Goal: Task Accomplishment & Management: Use online tool/utility

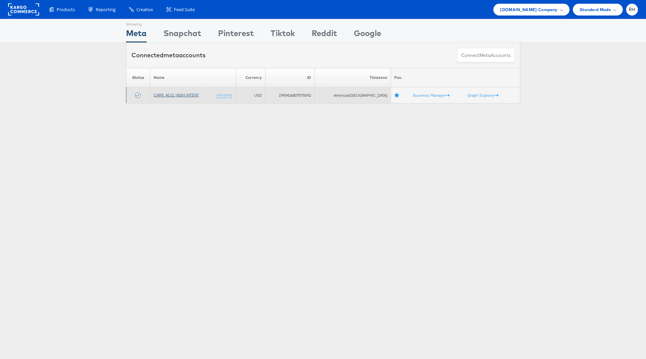
click at [160, 94] on link "CARS_ACQ_HIGH INTENT" at bounding box center [176, 94] width 45 height 5
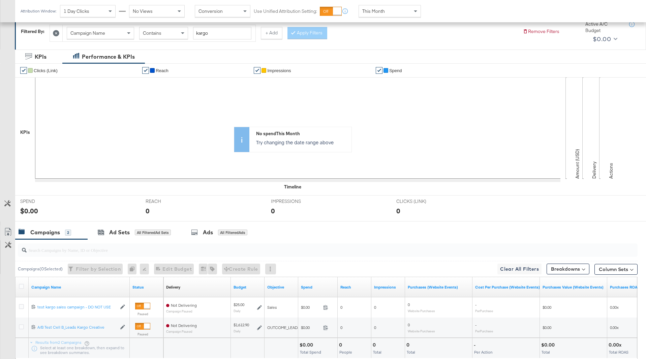
scroll to position [106, 0]
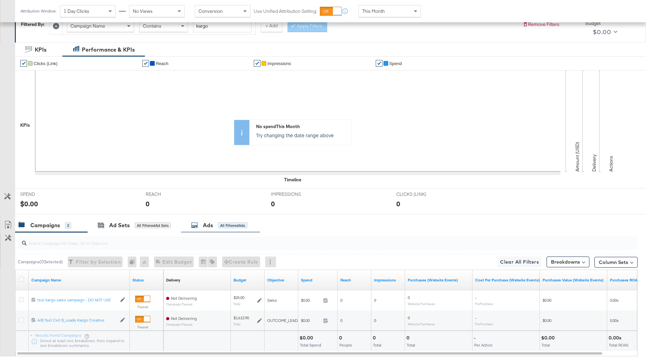
click at [206, 229] on div "Ads All Filtered Ads" at bounding box center [220, 225] width 79 height 14
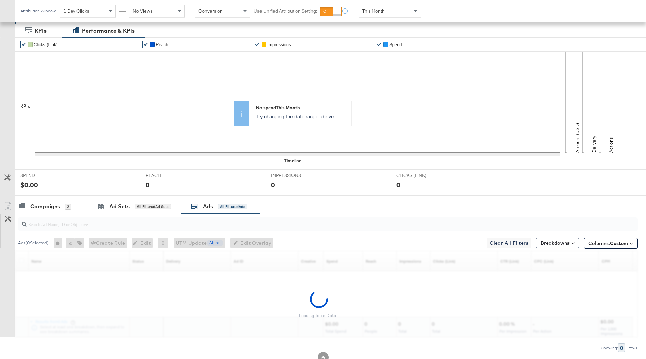
scroll to position [148, 0]
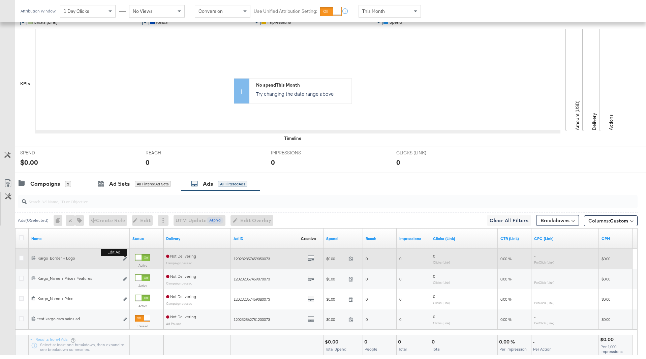
click at [127, 260] on button "Edit ad" at bounding box center [125, 258] width 4 height 7
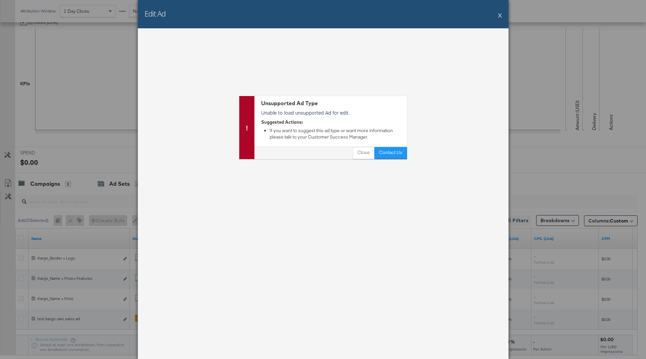
click at [499, 15] on button "X" at bounding box center [500, 14] width 4 height 13
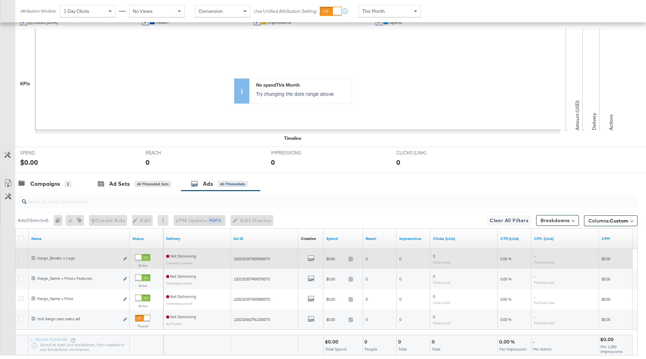
click at [22, 255] on icon at bounding box center [21, 257] width 5 height 5
click at [0, 0] on input "checkbox" at bounding box center [0, 0] width 0 height 0
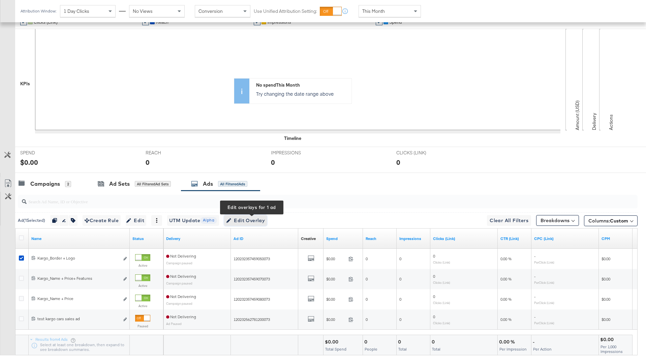
click at [240, 224] on span "Edit Overlay Edit overlays for 1 ad" at bounding box center [245, 220] width 39 height 8
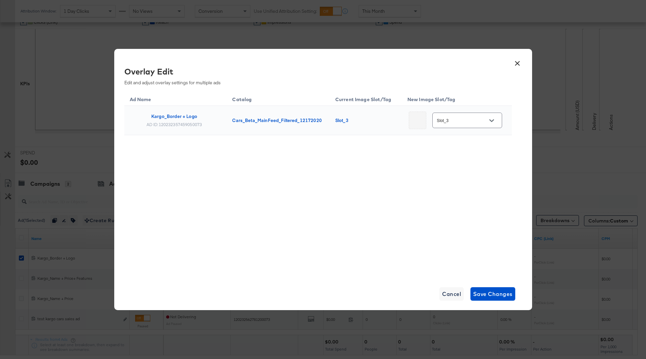
click at [456, 119] on input "Slot_3" at bounding box center [461, 121] width 53 height 8
click at [516, 134] on div "Overlay Edit Edit and adjust overlay settings for multiple ads Ad Name Catalog …" at bounding box center [322, 171] width 397 height 210
click at [513, 64] on button "×" at bounding box center [517, 62] width 12 height 12
